Goal: Transaction & Acquisition: Purchase product/service

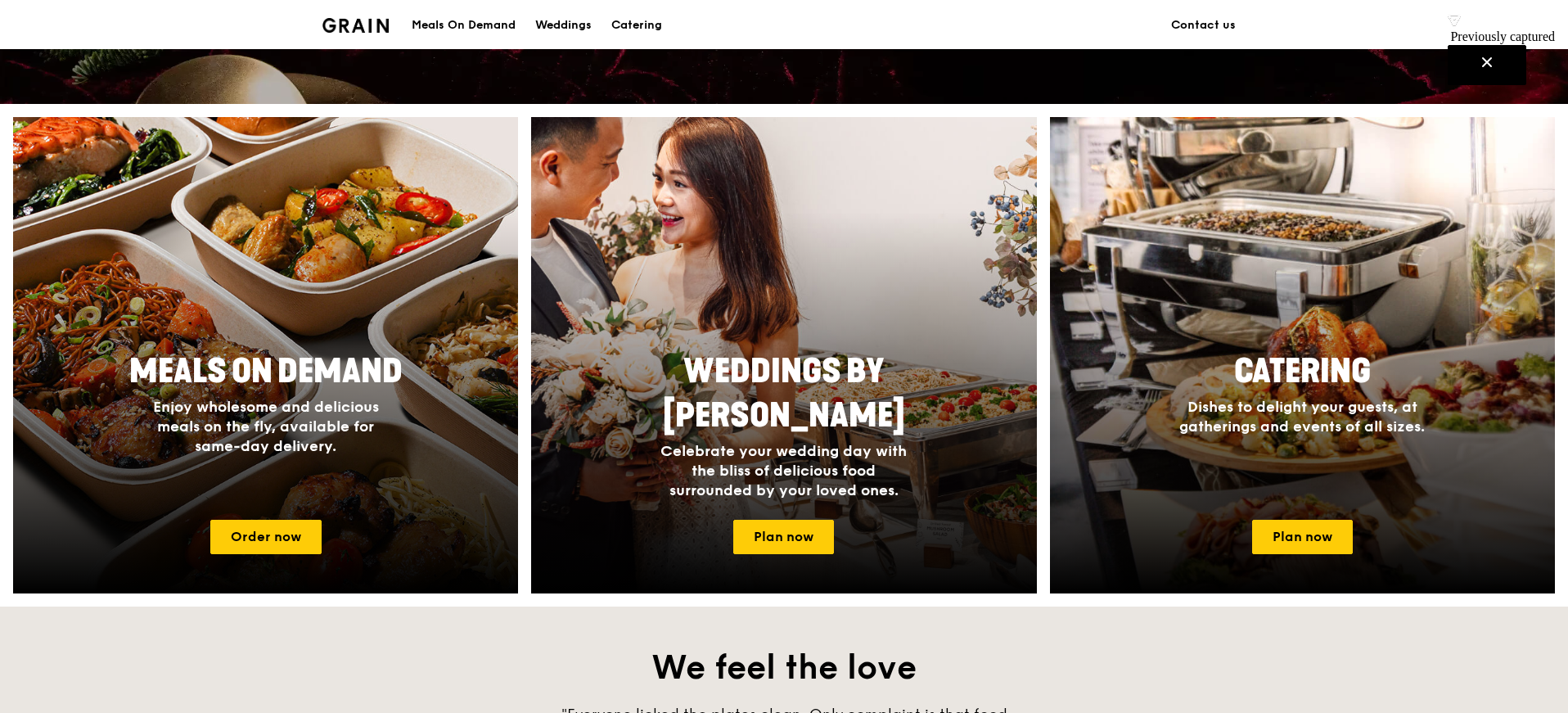
scroll to position [566, 0]
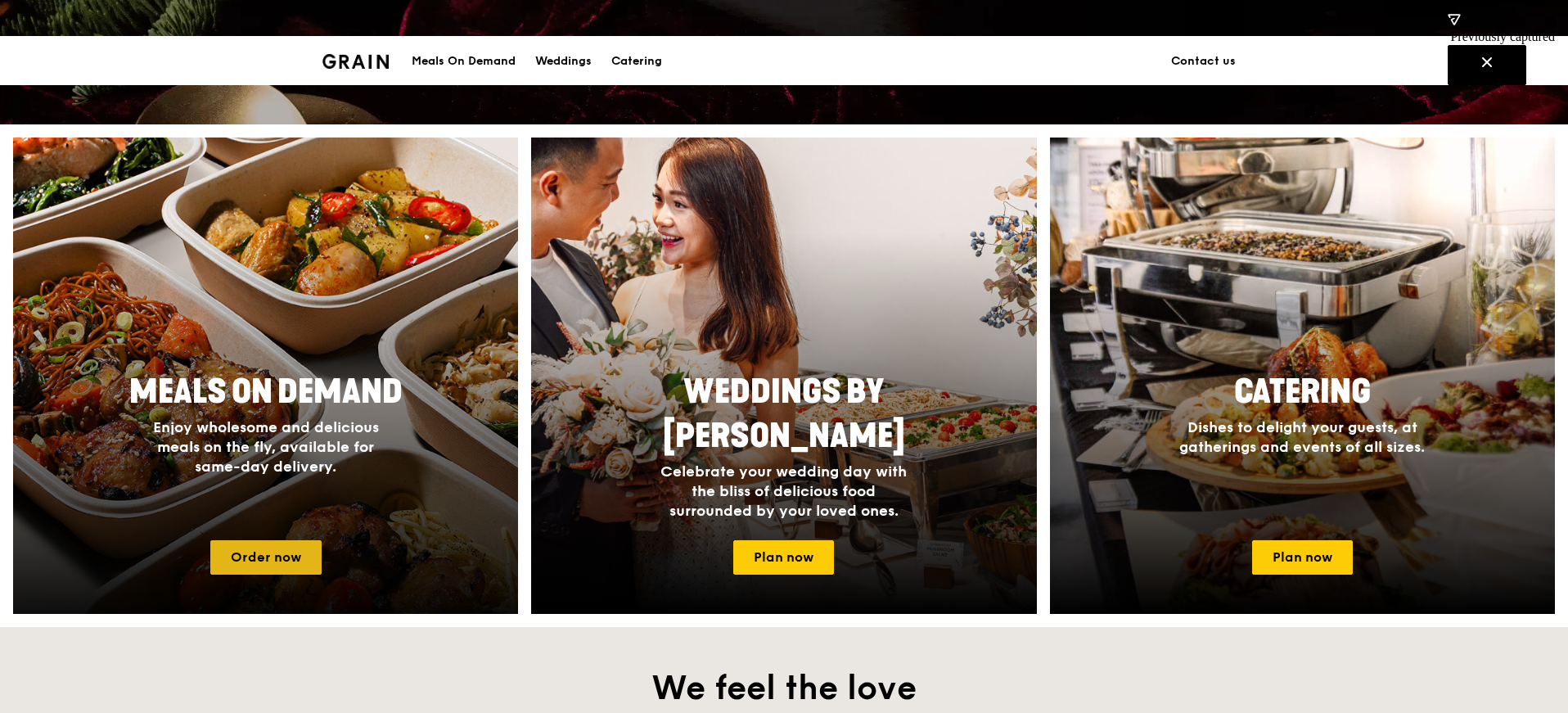
click at [258, 540] on link "Order now" at bounding box center [266, 557] width 111 height 34
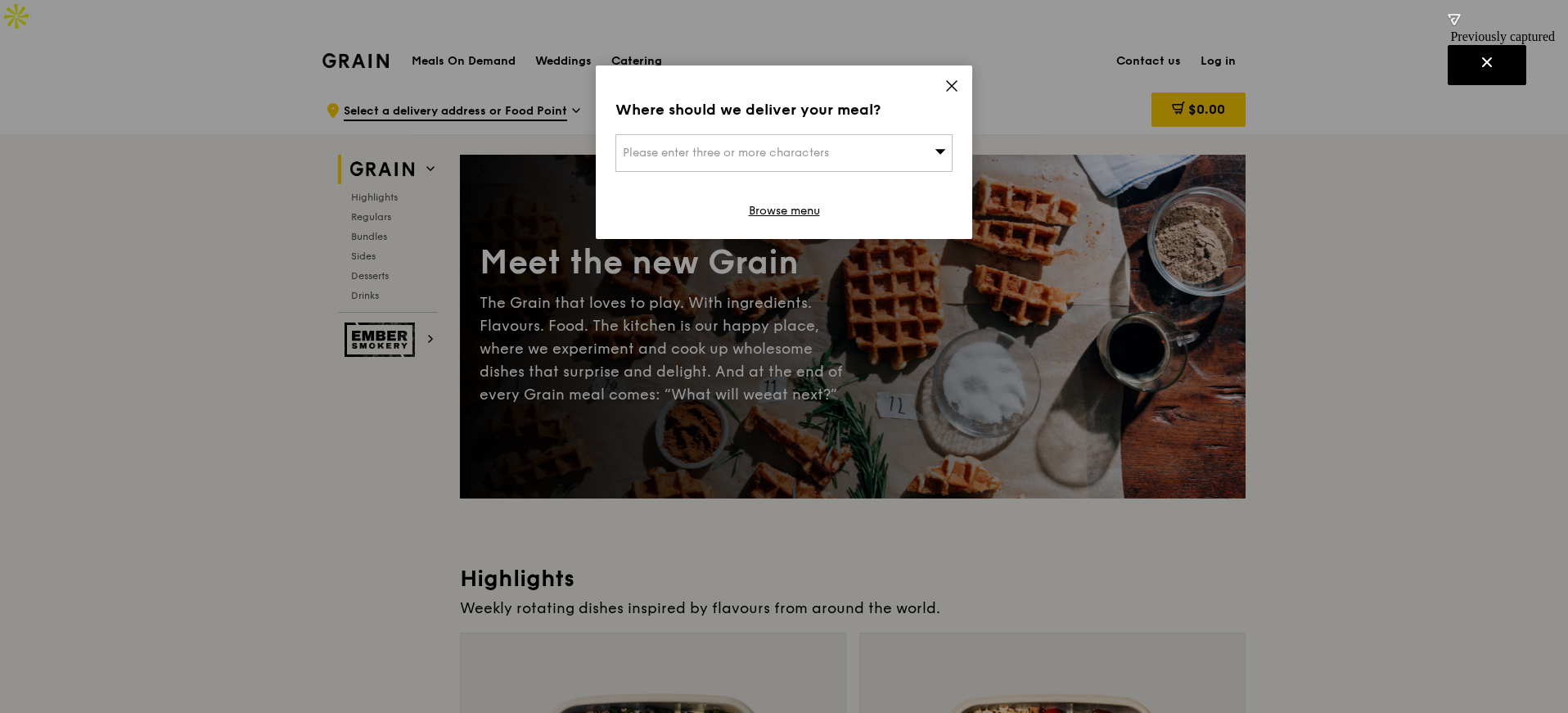
click at [781, 201] on div "Where should we deliver your meal? Please enter three or more characters Browse…" at bounding box center [784, 152] width 377 height 173
click at [781, 223] on div "Where should we deliver your meal? Please enter three or more characters Browse…" at bounding box center [784, 152] width 377 height 173
click at [806, 165] on div "Please enter three or more characters" at bounding box center [784, 153] width 337 height 38
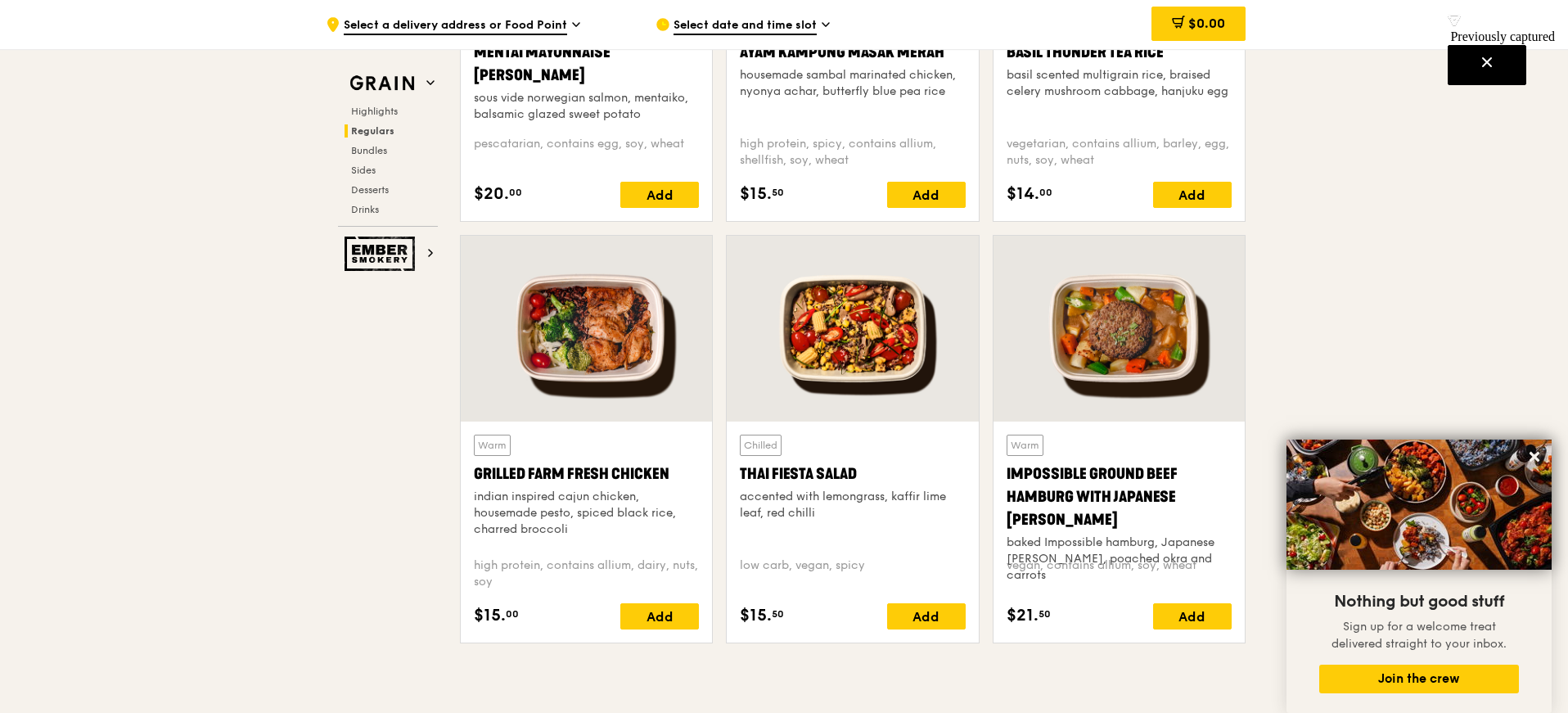
scroll to position [1730, 0]
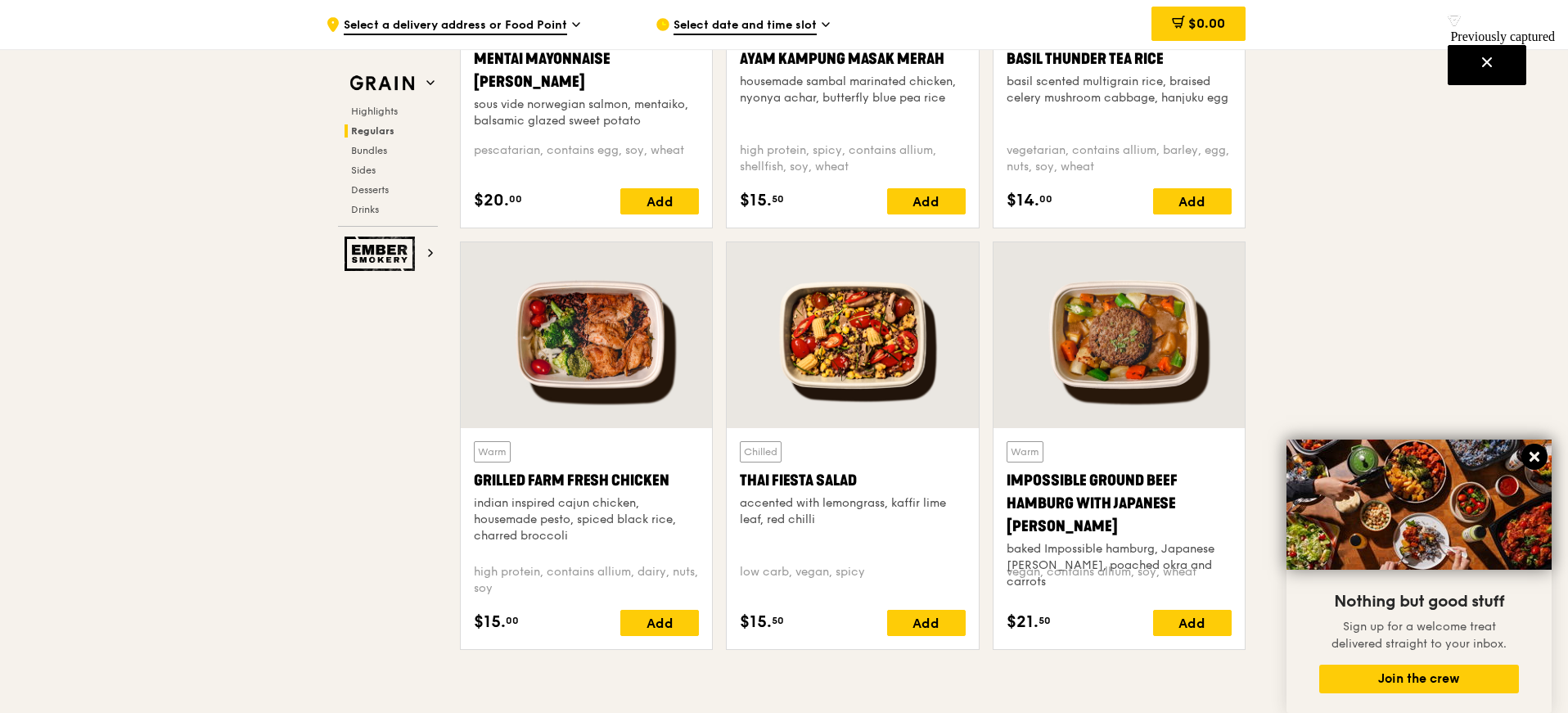
click at [1535, 457] on icon at bounding box center [1535, 457] width 10 height 10
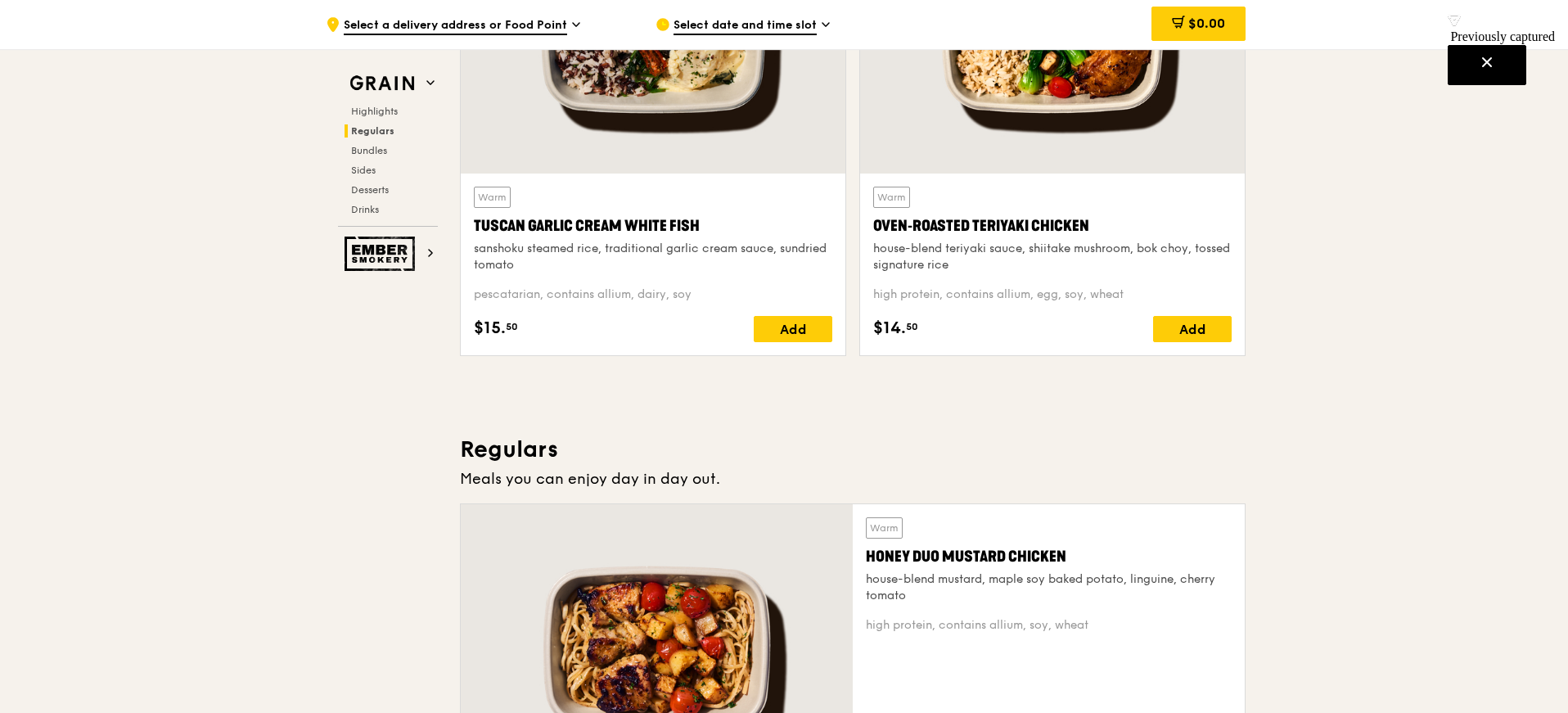
scroll to position [0, 0]
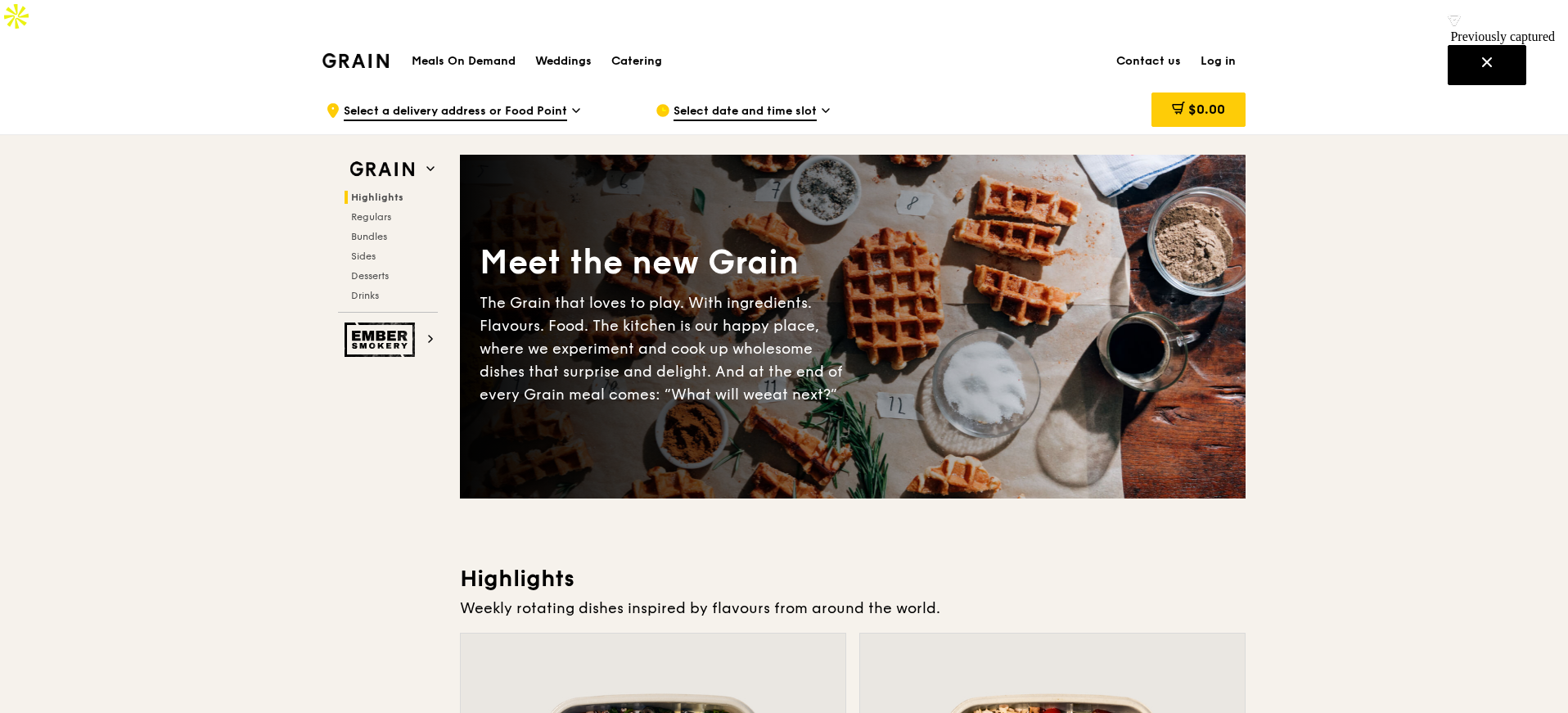
click at [532, 103] on span "Select a delivery address or Food Point" at bounding box center [456, 112] width 224 height 18
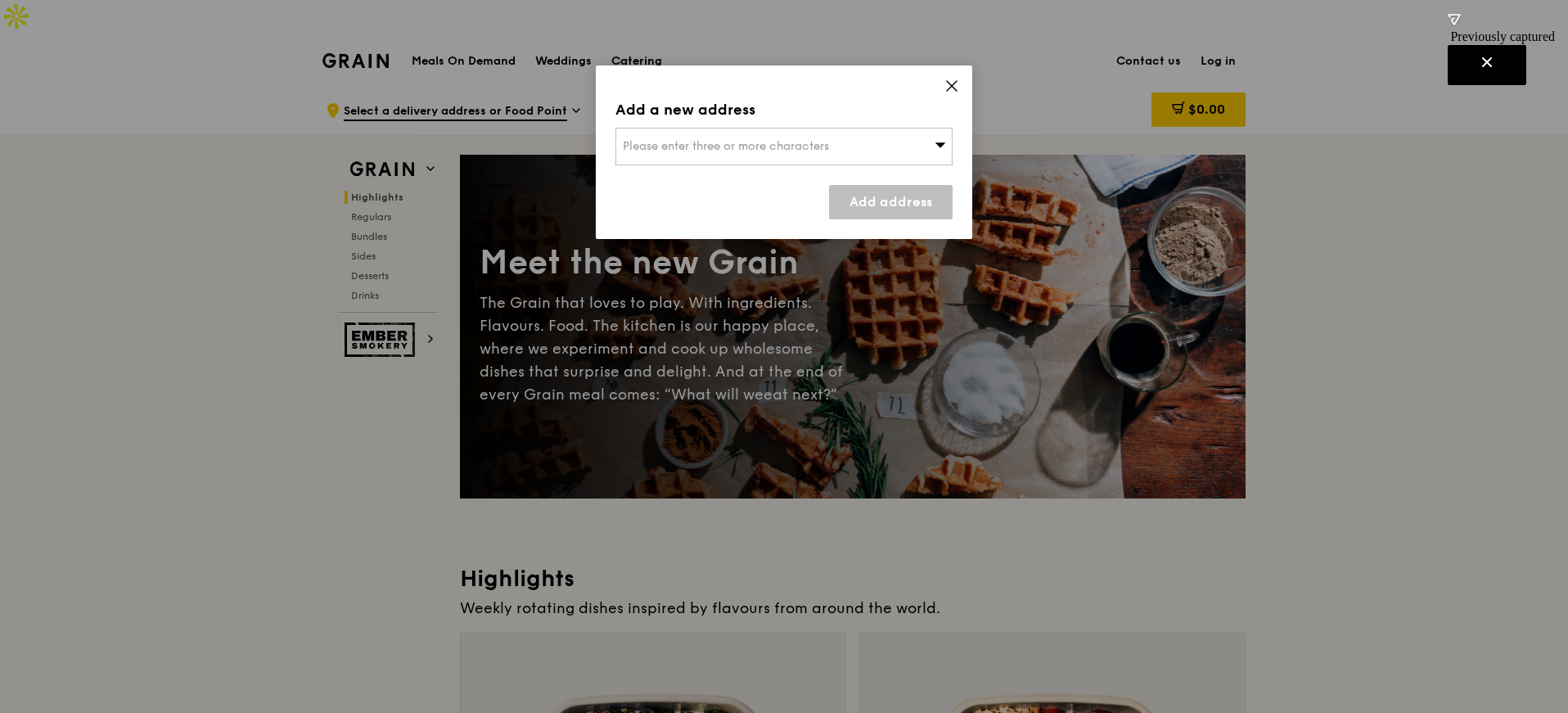
click at [791, 155] on div "Please enter three or more characters" at bounding box center [784, 146] width 337 height 38
click at [946, 88] on icon at bounding box center [952, 86] width 15 height 15
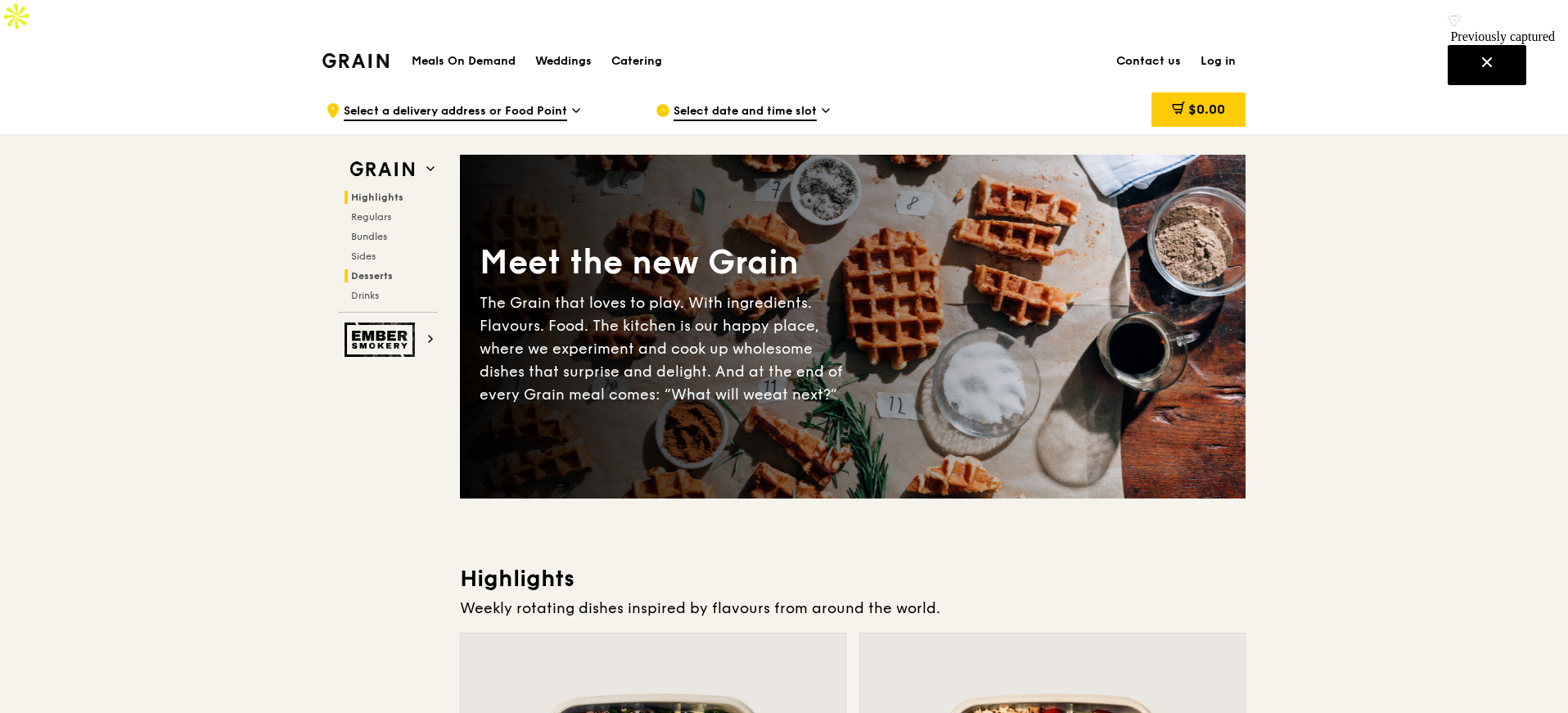
click at [379, 270] on span "Desserts" at bounding box center [372, 276] width 42 height 12
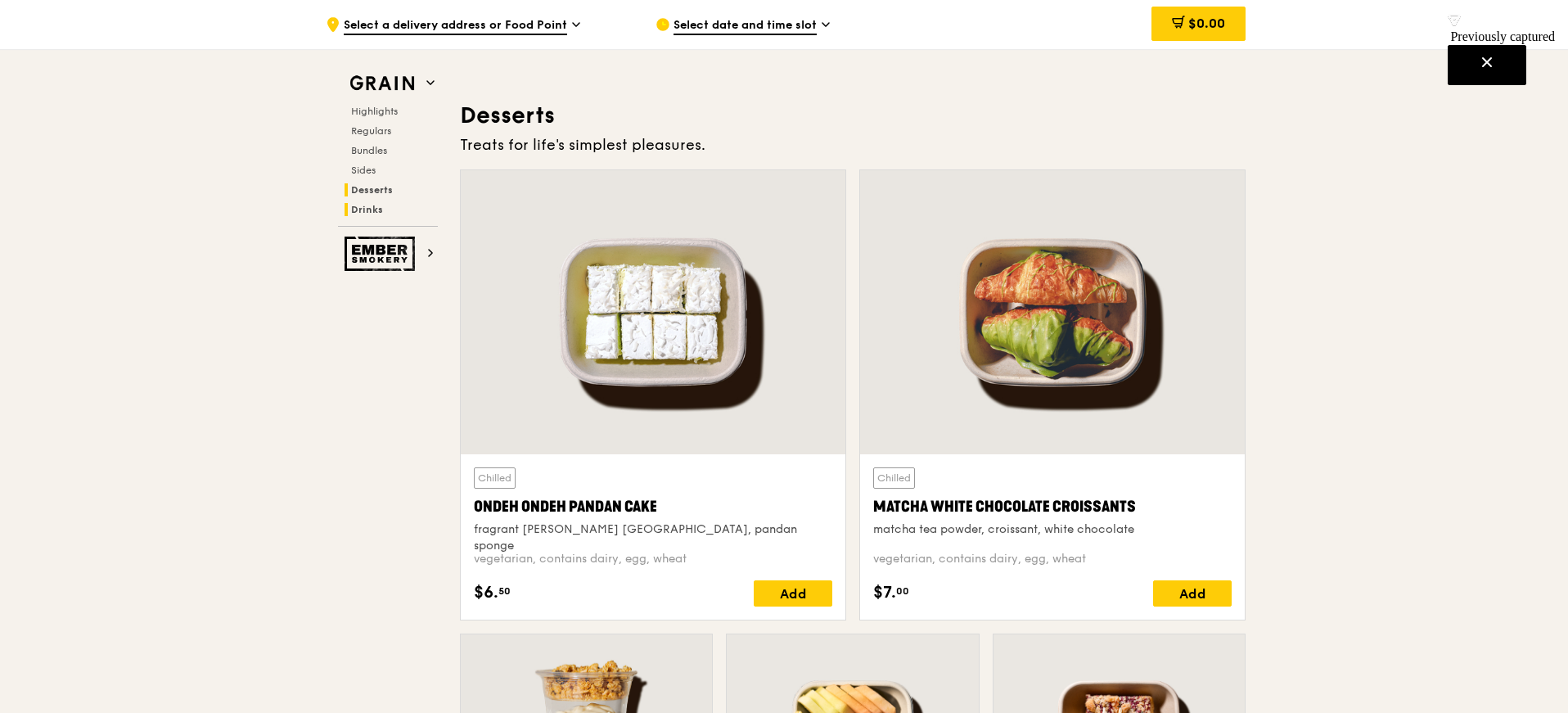
click at [368, 215] on h2 "Drinks" at bounding box center [391, 209] width 93 height 13
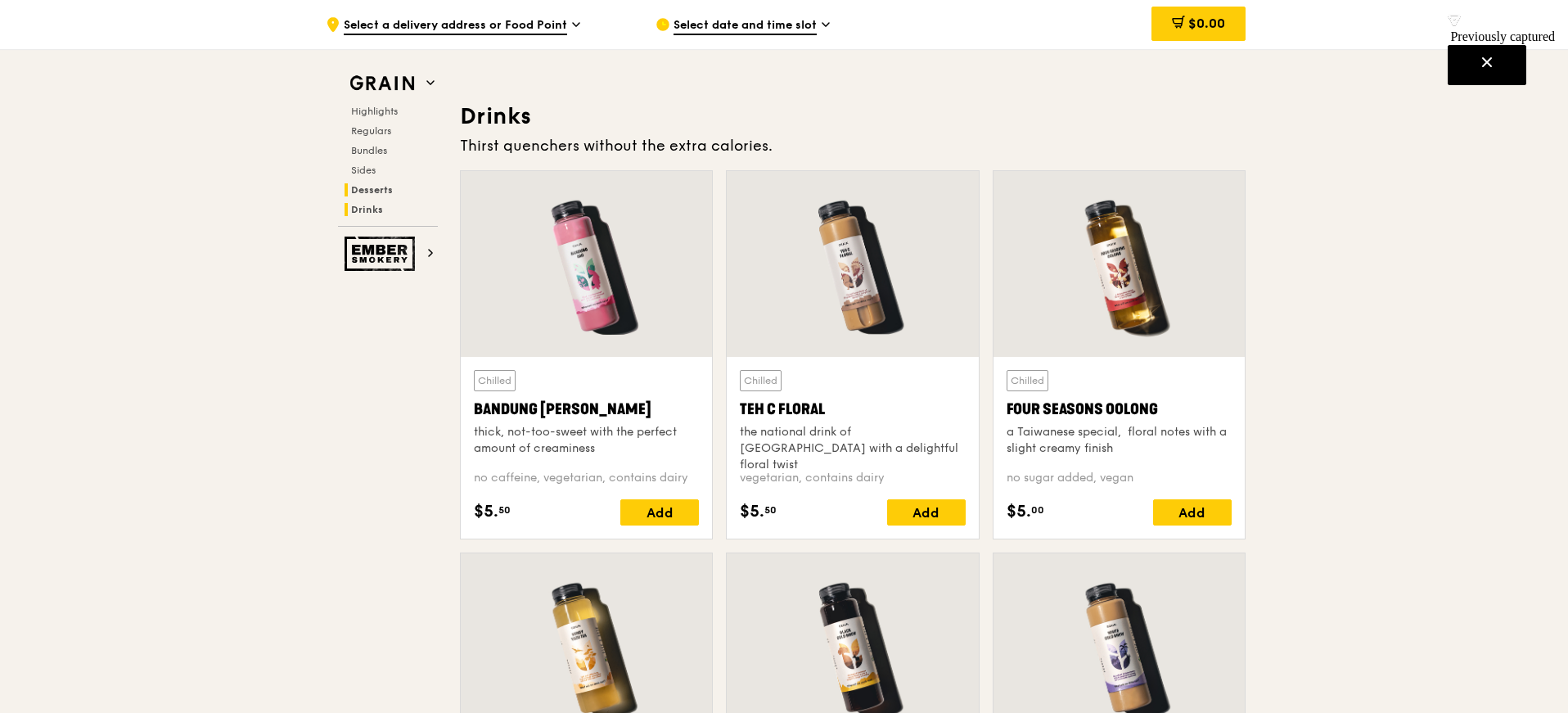
click at [371, 190] on span "Desserts" at bounding box center [372, 190] width 42 height 12
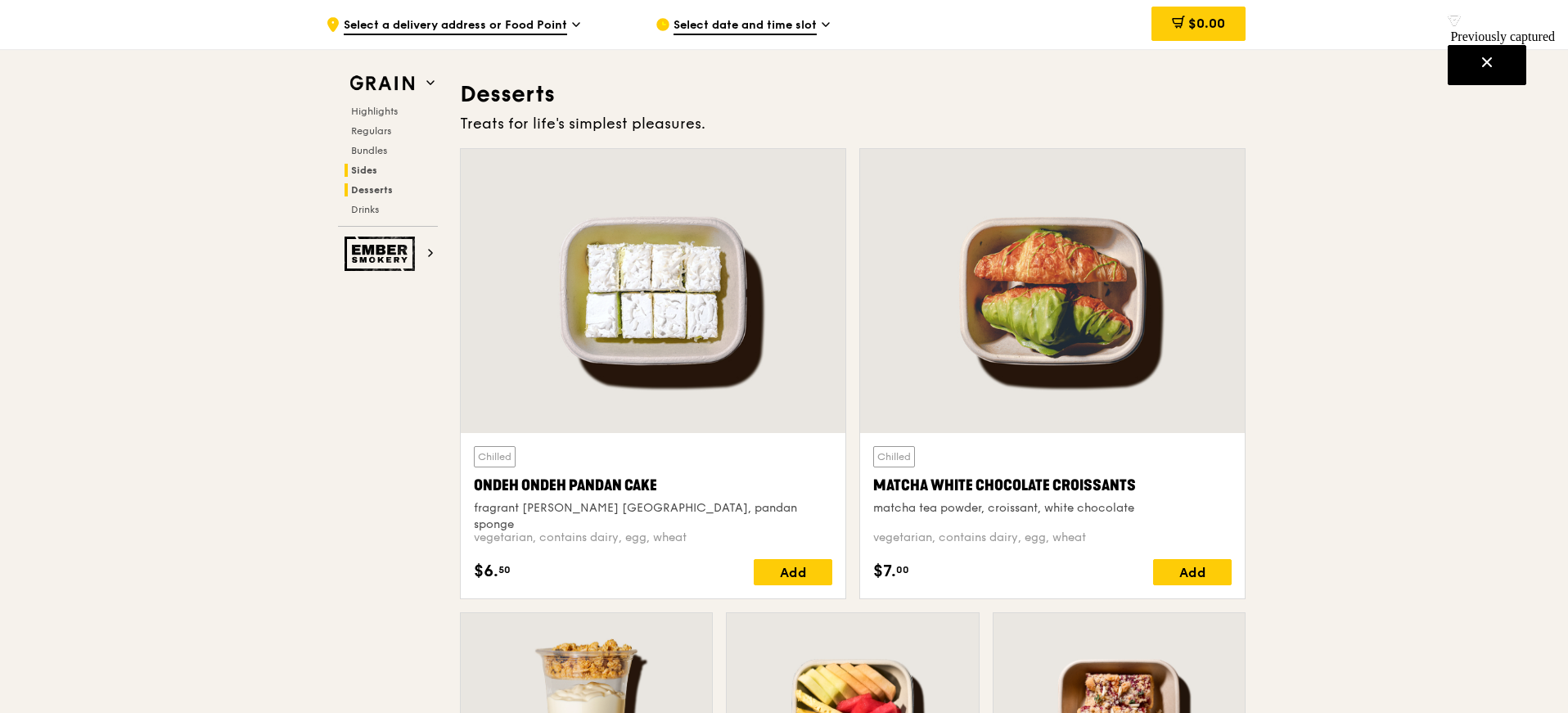
click at [373, 166] on span "Sides" at bounding box center [363, 171] width 26 height 12
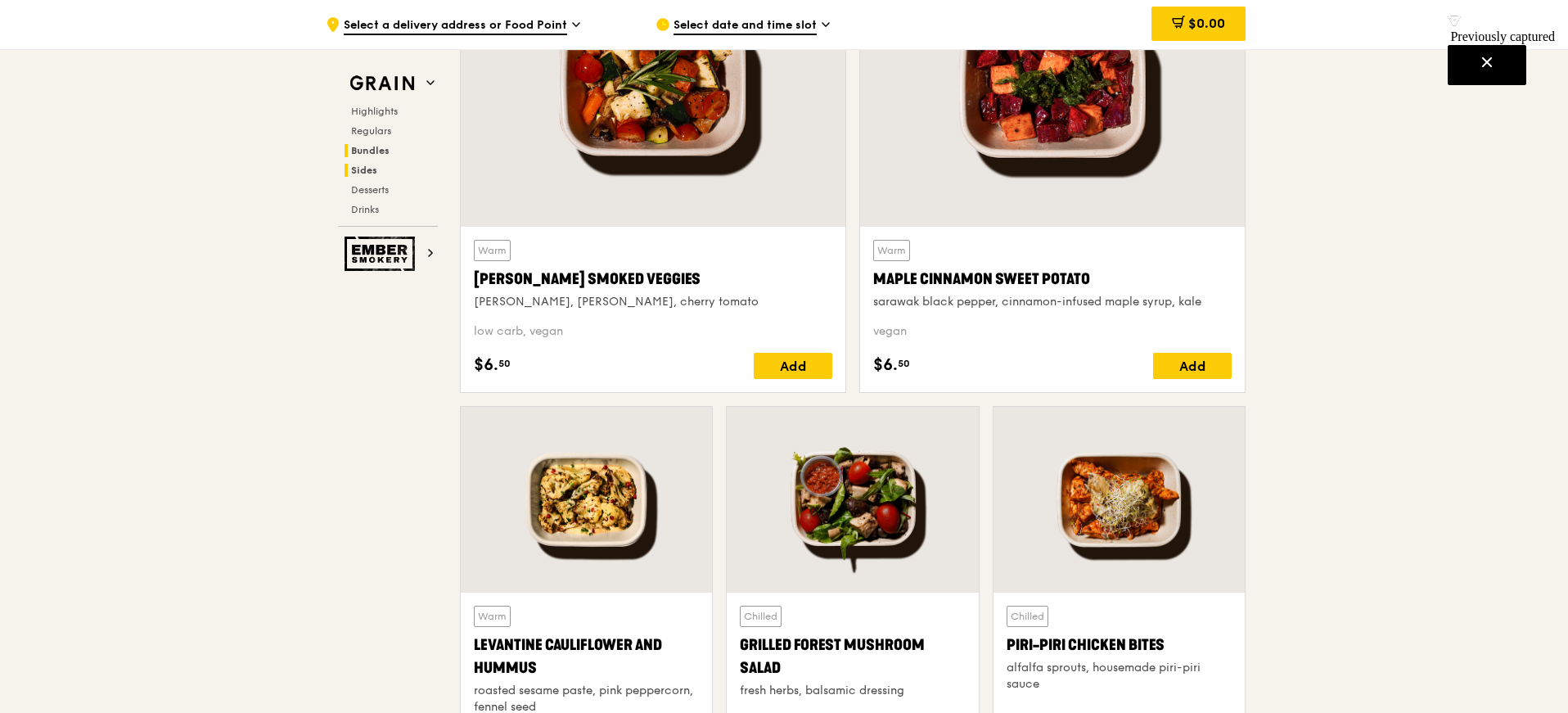
click at [376, 149] on span "Bundles" at bounding box center [370, 151] width 39 height 12
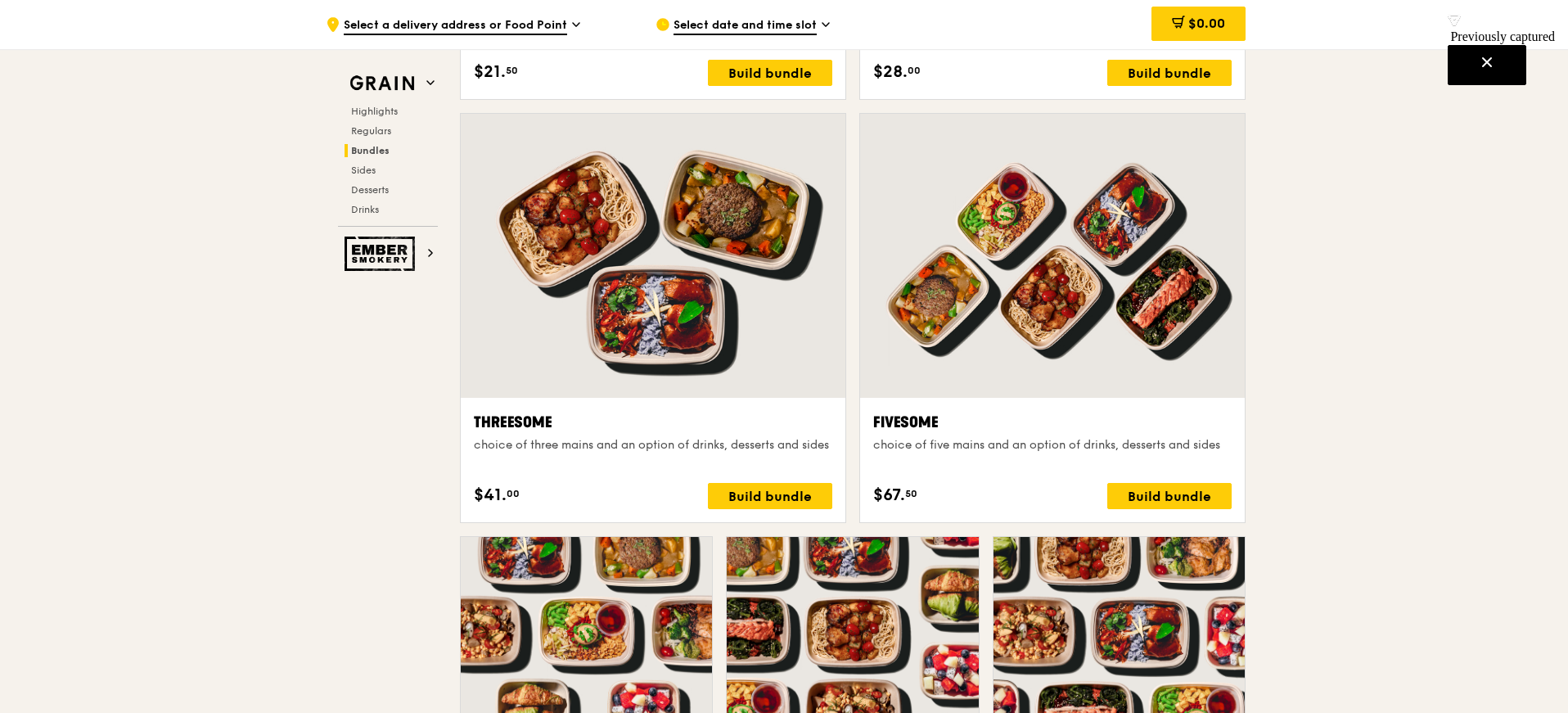
click at [377, 139] on div "Highlights Regulars Bundles Sides Desserts Drinks" at bounding box center [388, 161] width 100 height 111
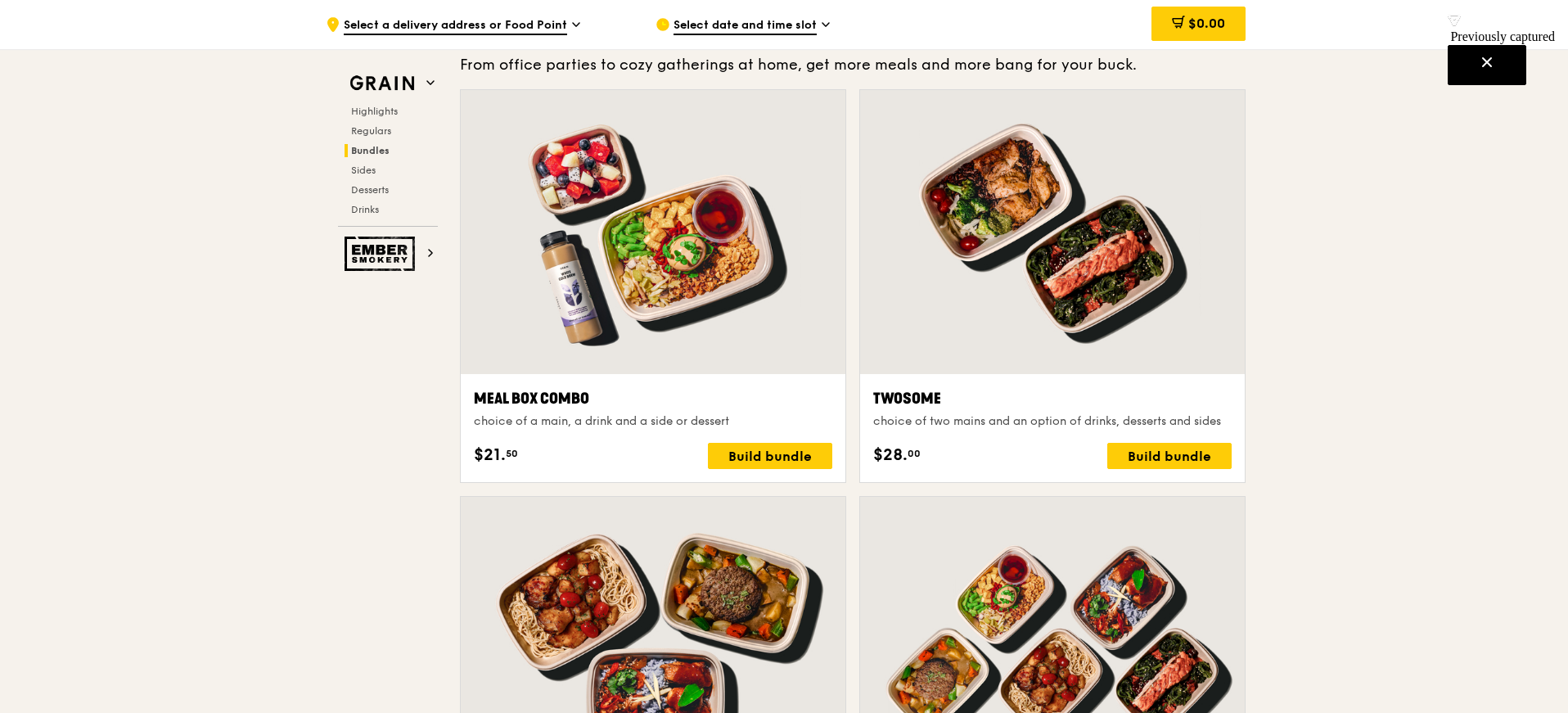
scroll to position [2439, 0]
